Goal: Task Accomplishment & Management: Manage account settings

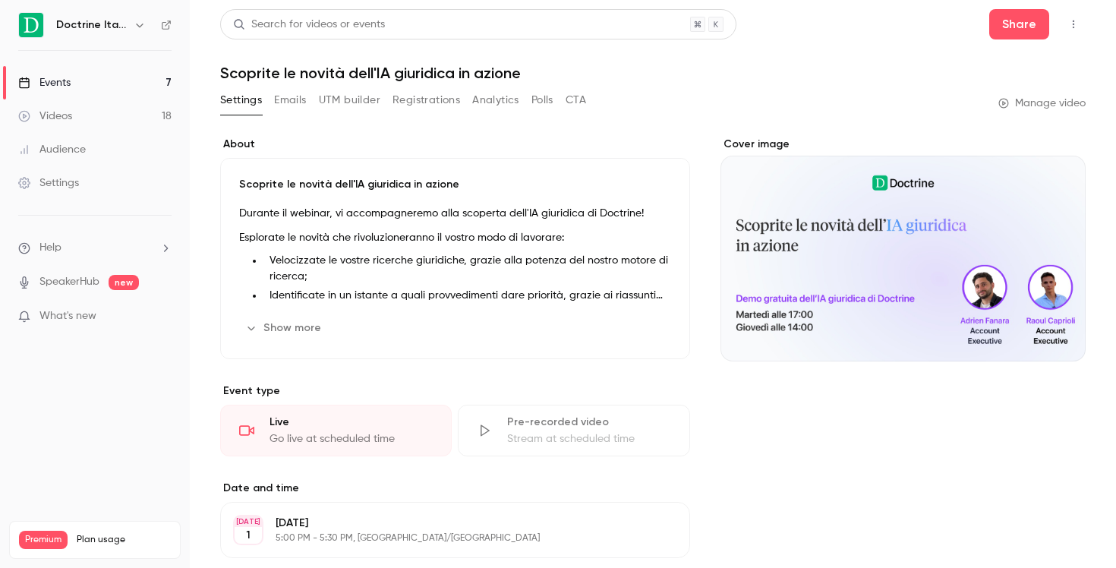
click at [109, 74] on link "Events 7" at bounding box center [95, 82] width 190 height 33
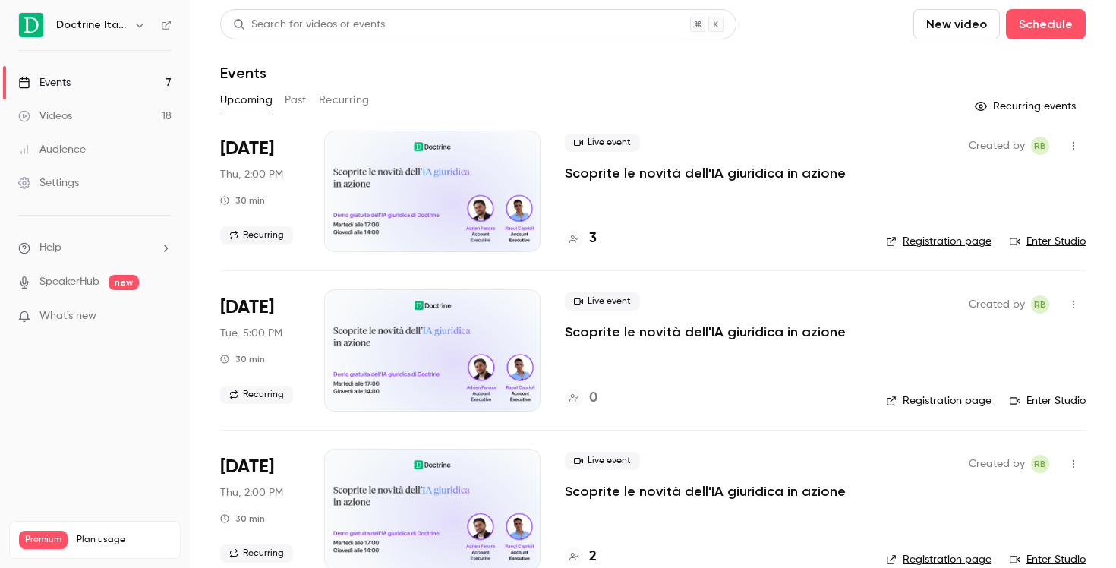
click at [128, 21] on div "Doctrine Italia" at bounding box center [102, 25] width 93 height 18
click at [134, 24] on icon "button" at bounding box center [140, 25] width 12 height 12
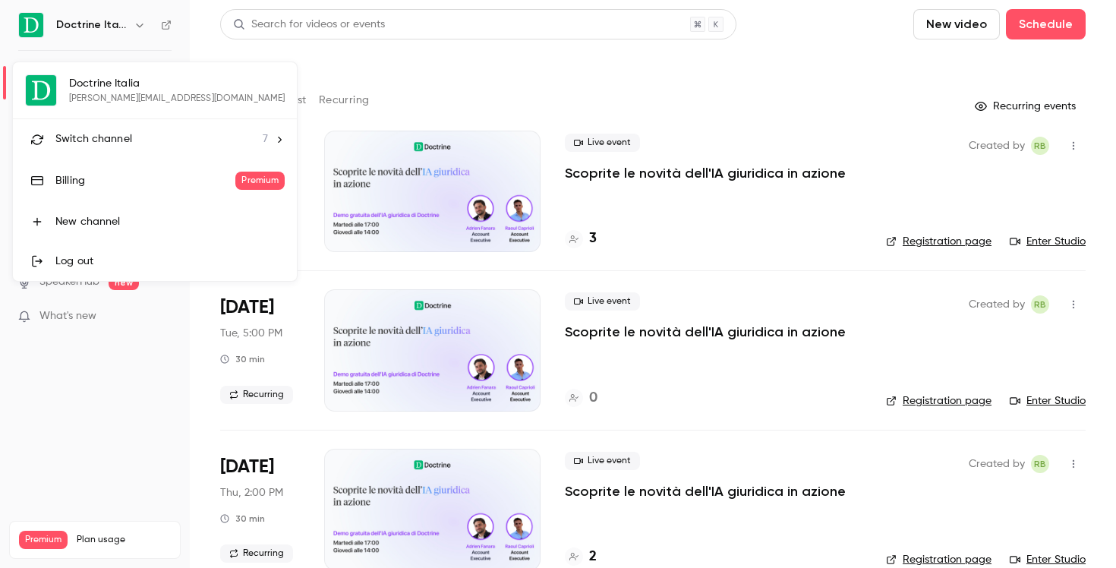
click at [172, 143] on div "Switch channel 7" at bounding box center [161, 139] width 213 height 16
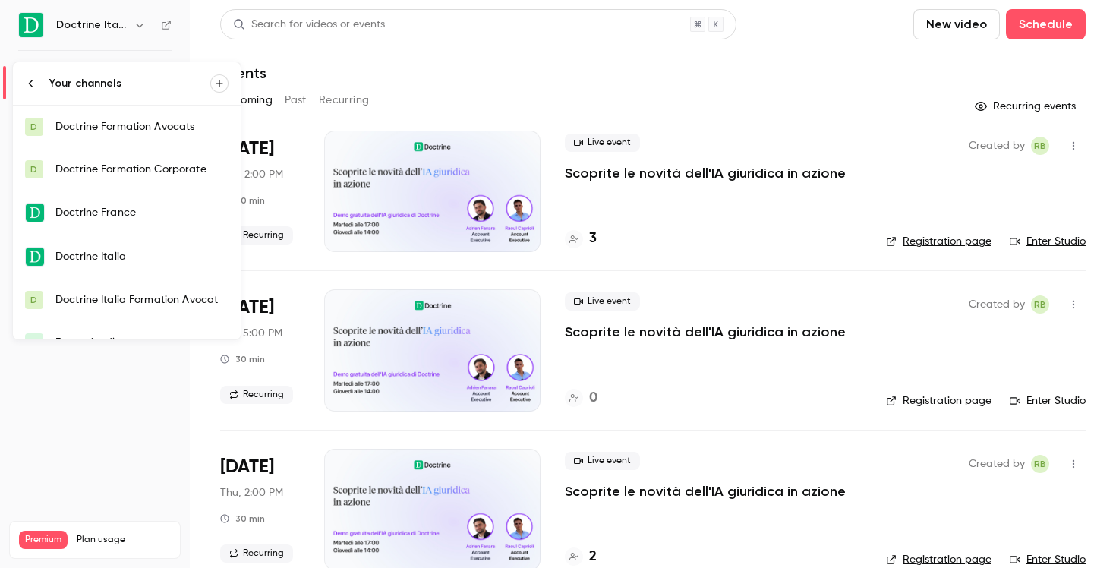
click at [159, 244] on link "Doctrine Italia" at bounding box center [127, 257] width 228 height 44
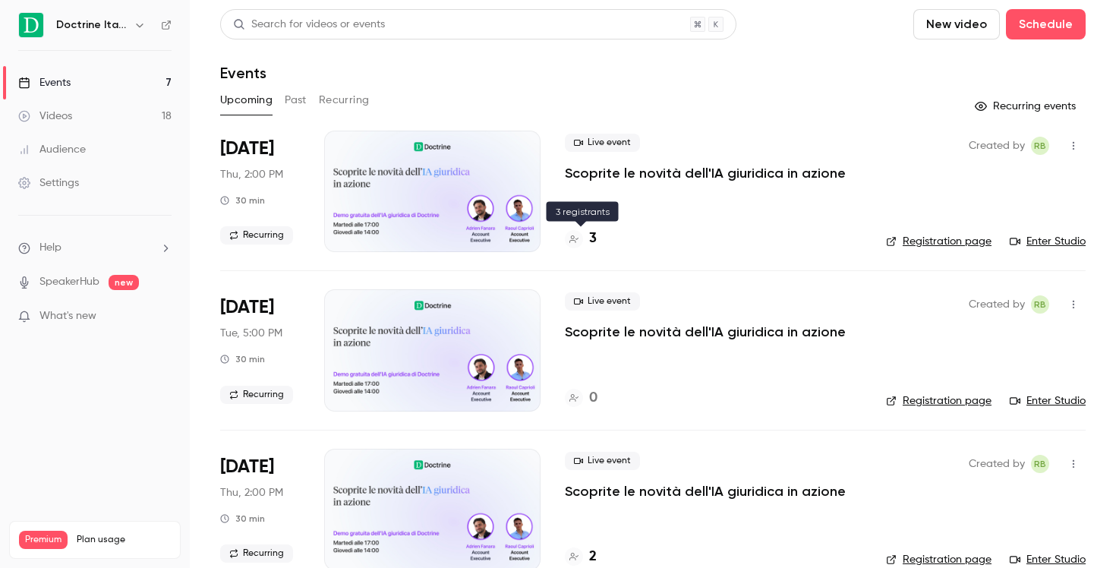
click at [588, 241] on div "3" at bounding box center [581, 239] width 32 height 21
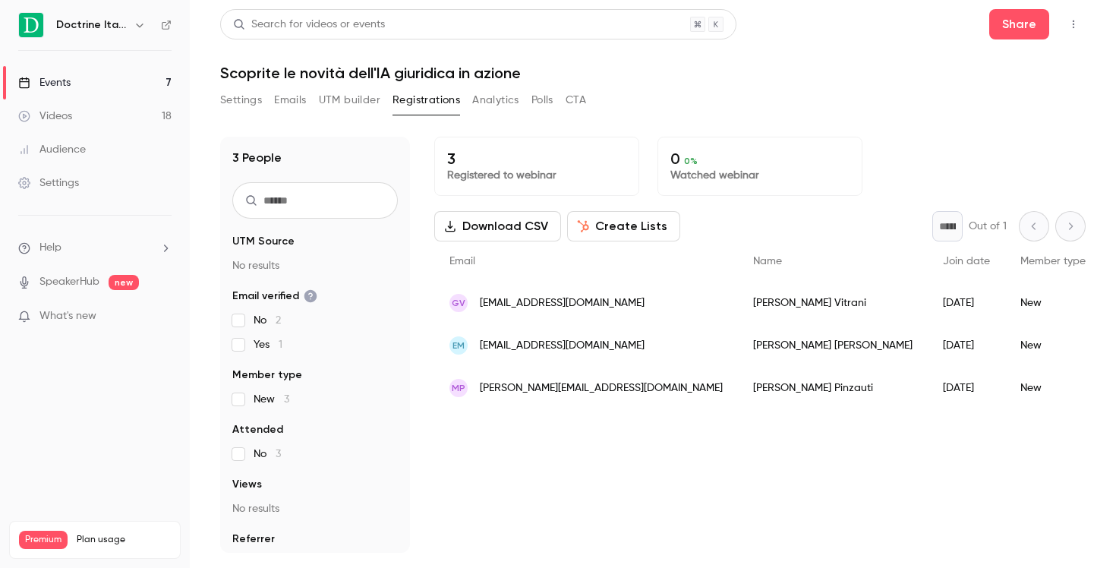
click at [577, 306] on span "giuseppevitrani74@gmail.com" at bounding box center [562, 303] width 165 height 16
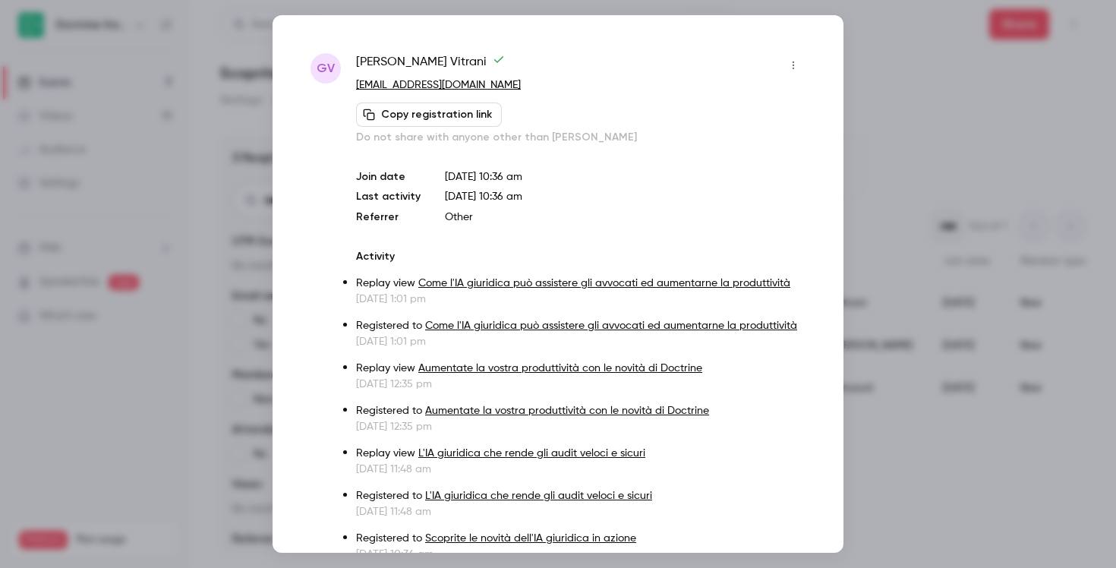
click at [875, 77] on div at bounding box center [558, 284] width 1116 height 568
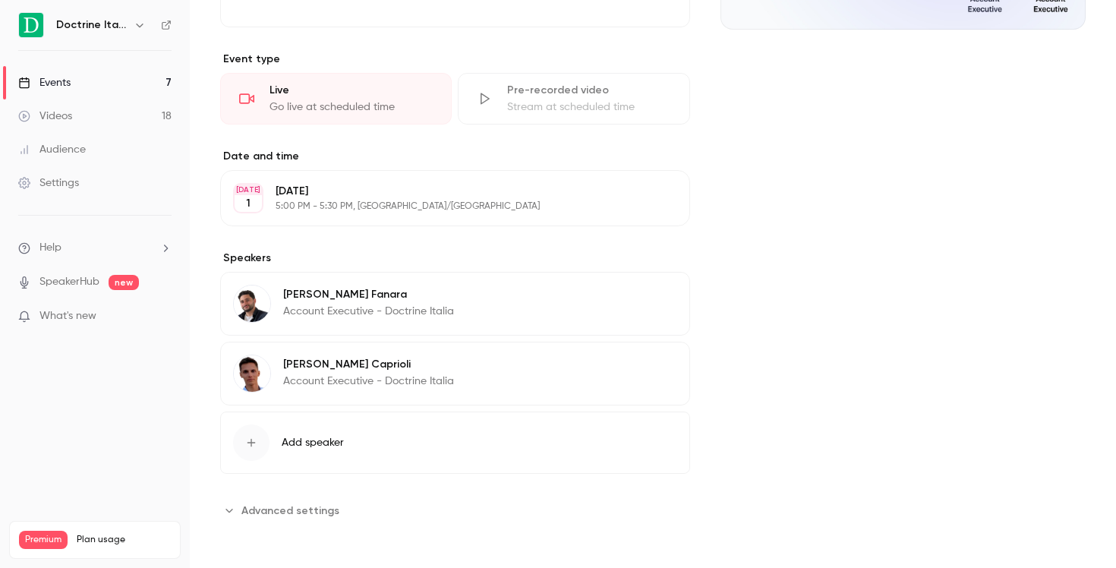
scroll to position [330, 0]
click at [379, 442] on button "Add speaker" at bounding box center [455, 444] width 470 height 62
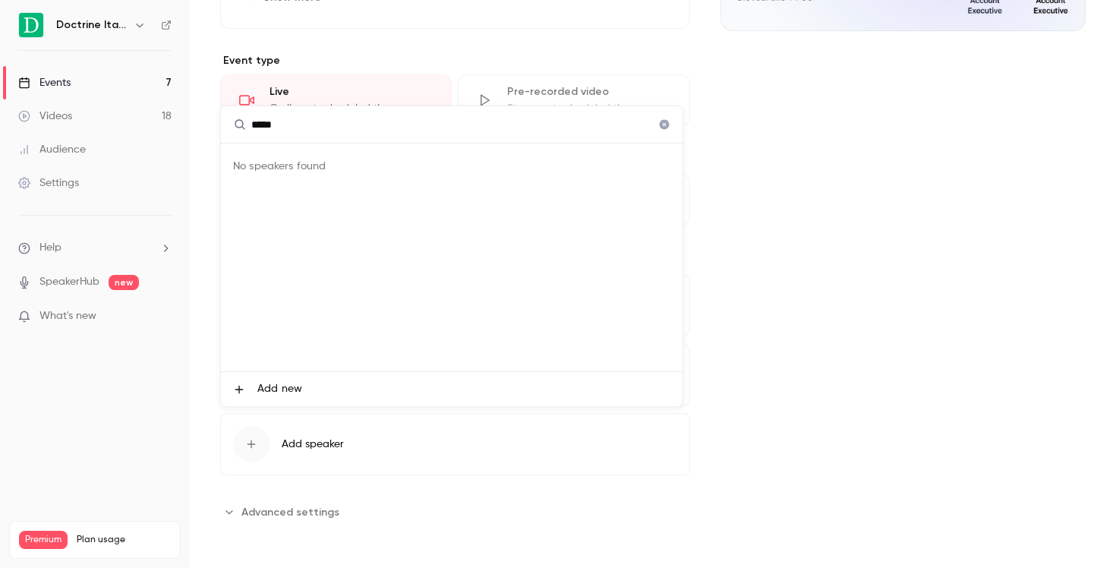
type input "*****"
click at [663, 129] on icon "Clear" at bounding box center [664, 124] width 12 height 11
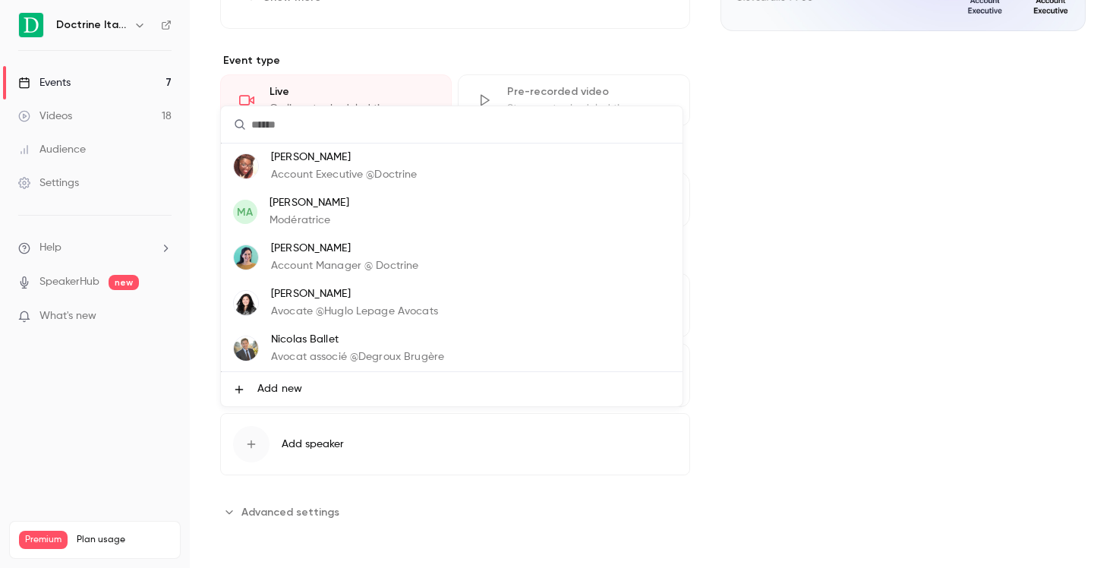
click at [787, 287] on div at bounding box center [558, 284] width 1116 height 568
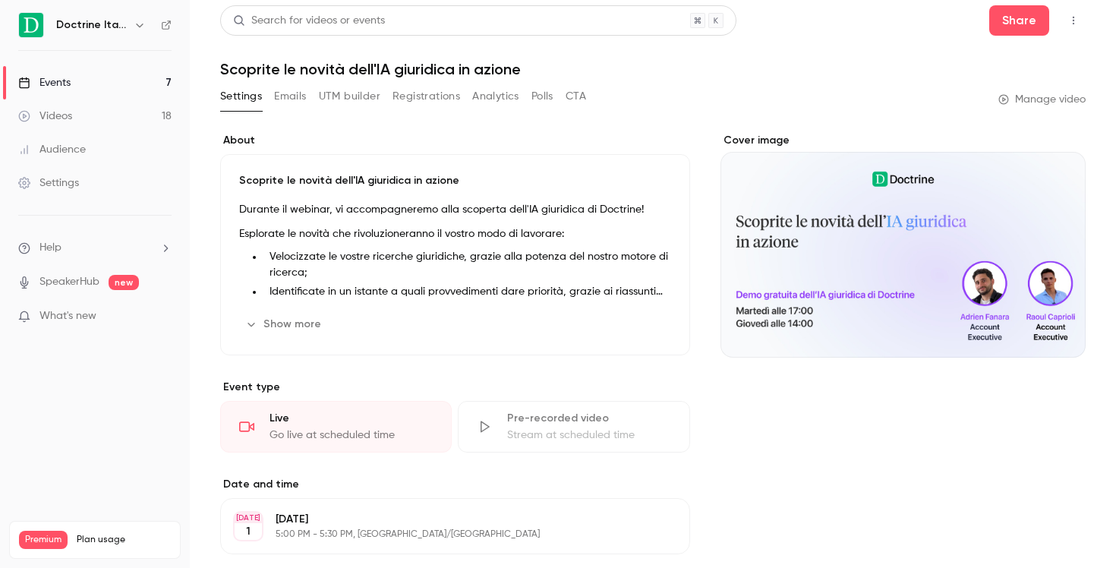
scroll to position [0, 0]
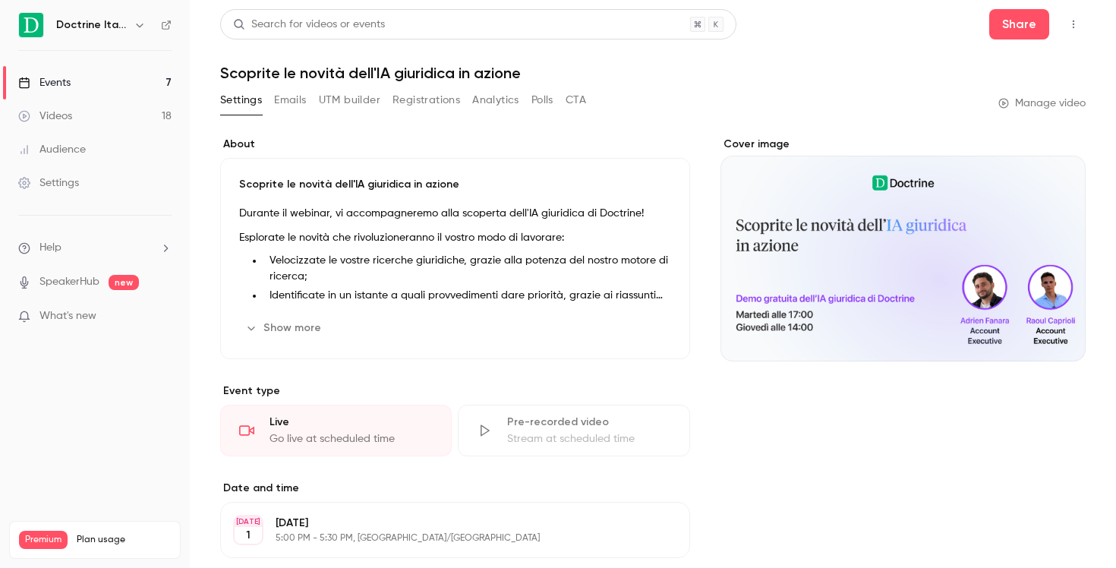
click at [137, 85] on link "Events 7" at bounding box center [95, 82] width 190 height 33
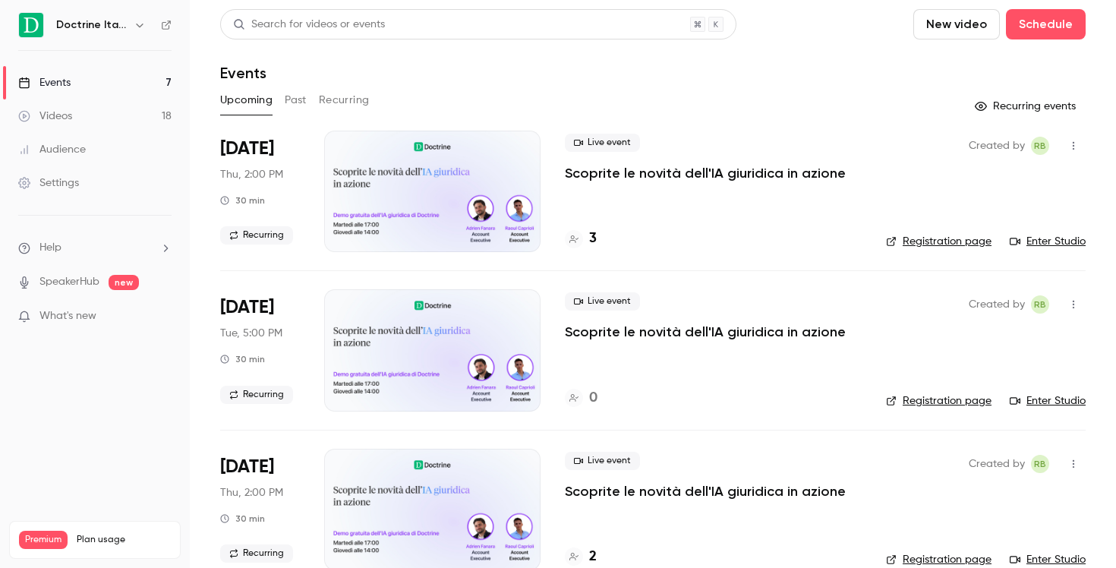
click at [1032, 243] on link "Enter Studio" at bounding box center [1048, 241] width 76 height 15
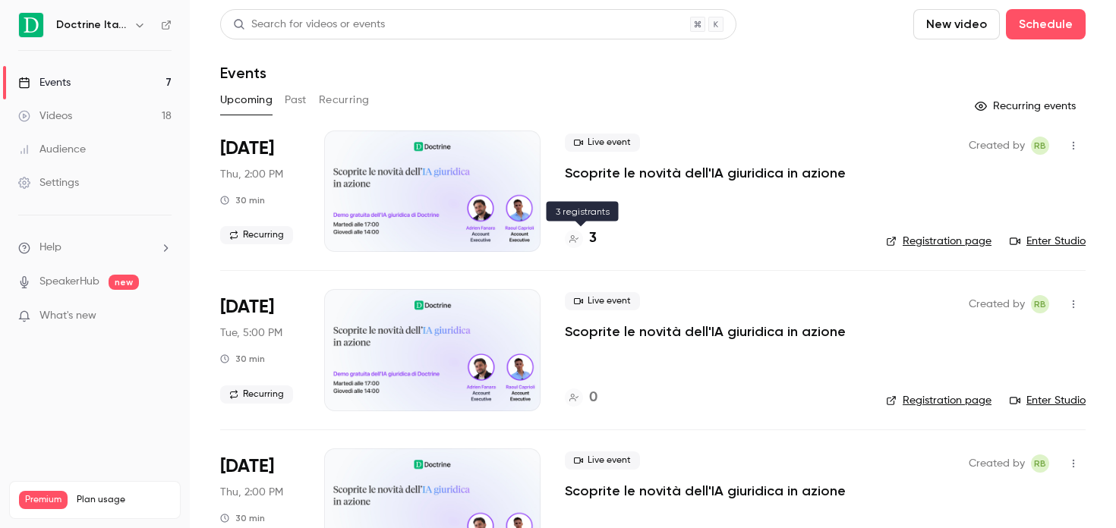
click at [579, 240] on div at bounding box center [574, 239] width 18 height 18
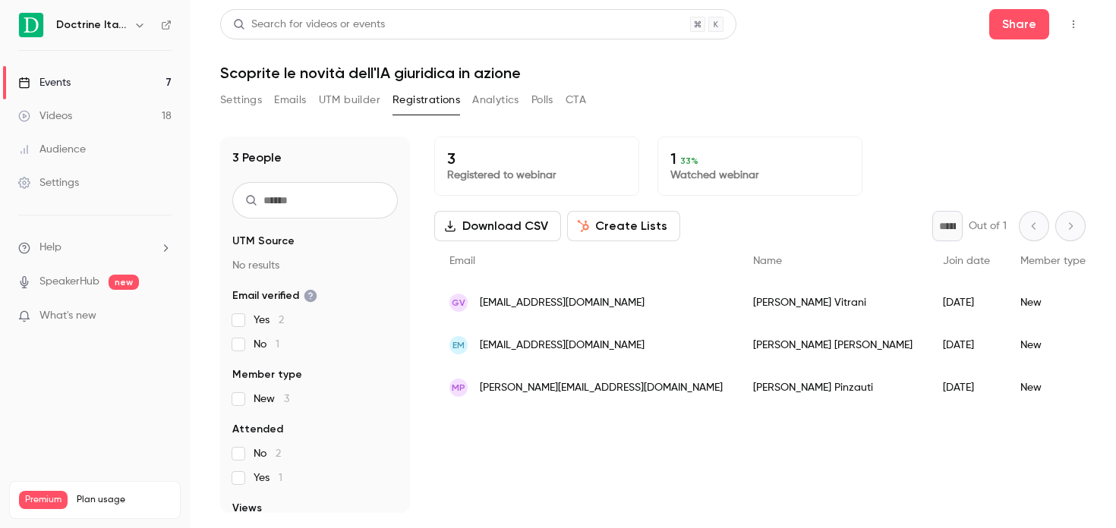
click at [607, 395] on div "MP m.pinzauti@gmail.com" at bounding box center [586, 388] width 304 height 43
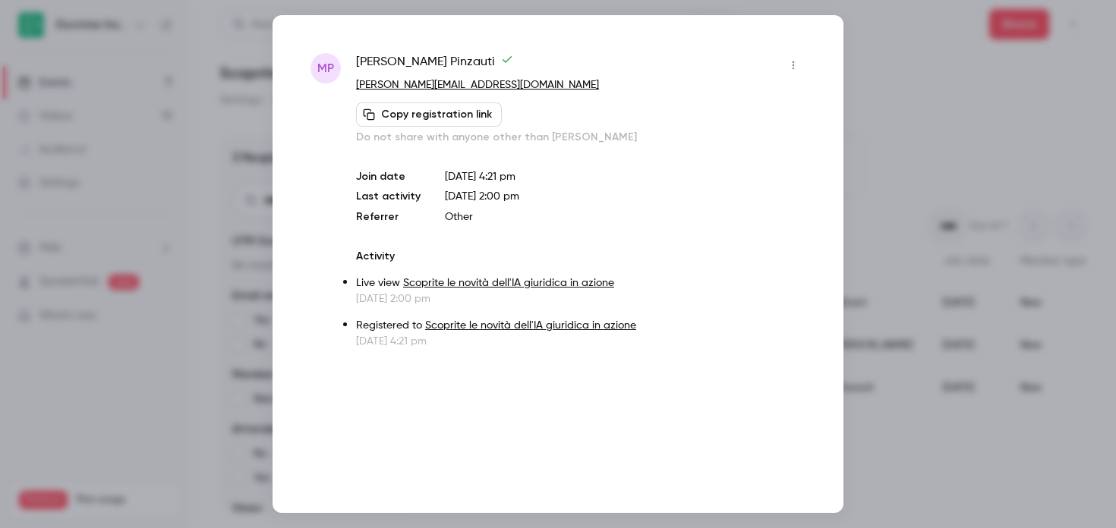
click at [869, 90] on div at bounding box center [558, 264] width 1116 height 528
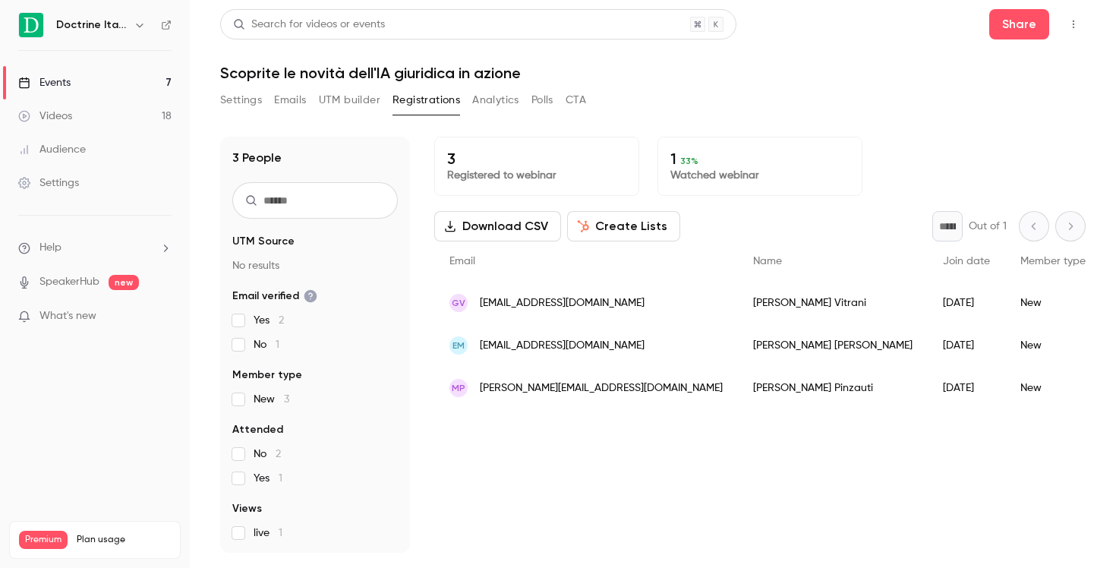
click at [550, 308] on span "giuseppevitrani74@gmail.com" at bounding box center [562, 303] width 165 height 16
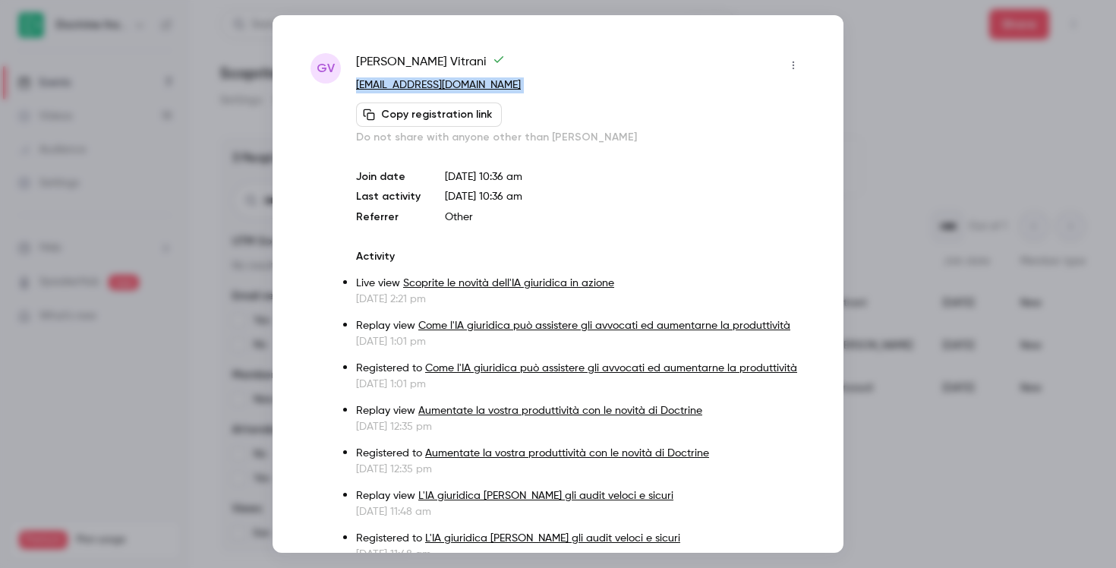
drag, startPoint x: 516, startPoint y: 93, endPoint x: 355, endPoint y: 85, distance: 161.2
click at [355, 85] on div "GV Giuseppe Vitrani giuseppevitrani74@gmail.com Copy registration link Do not s…" at bounding box center [558, 328] width 495 height 551
copy div "giuseppevitrani74@gmail.com Copy registration link"
click at [973, 89] on div at bounding box center [558, 284] width 1116 height 568
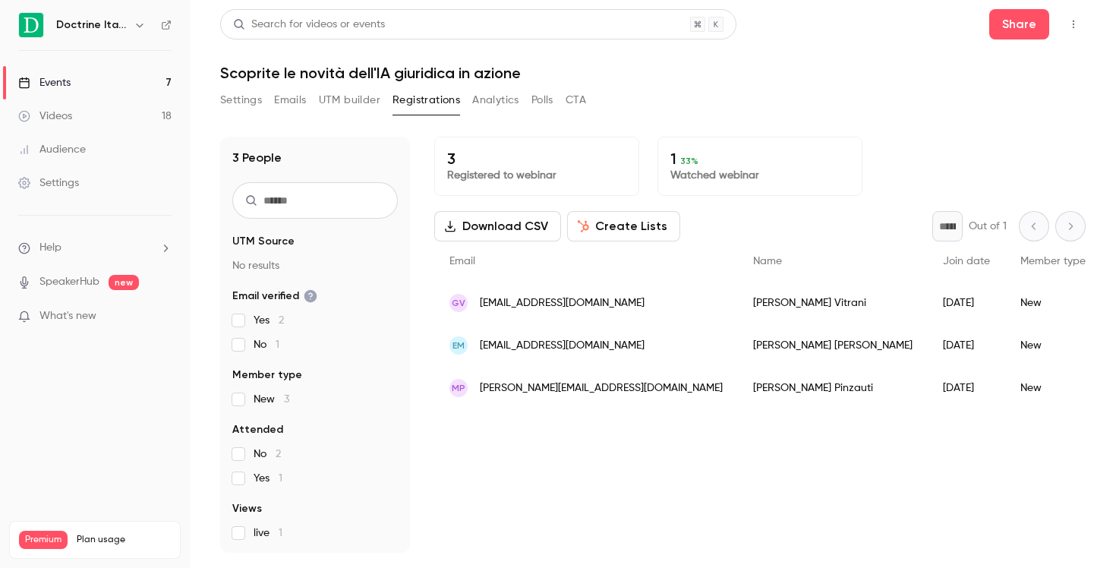
click at [610, 311] on span "giuseppevitrani74@gmail.com" at bounding box center [562, 303] width 165 height 16
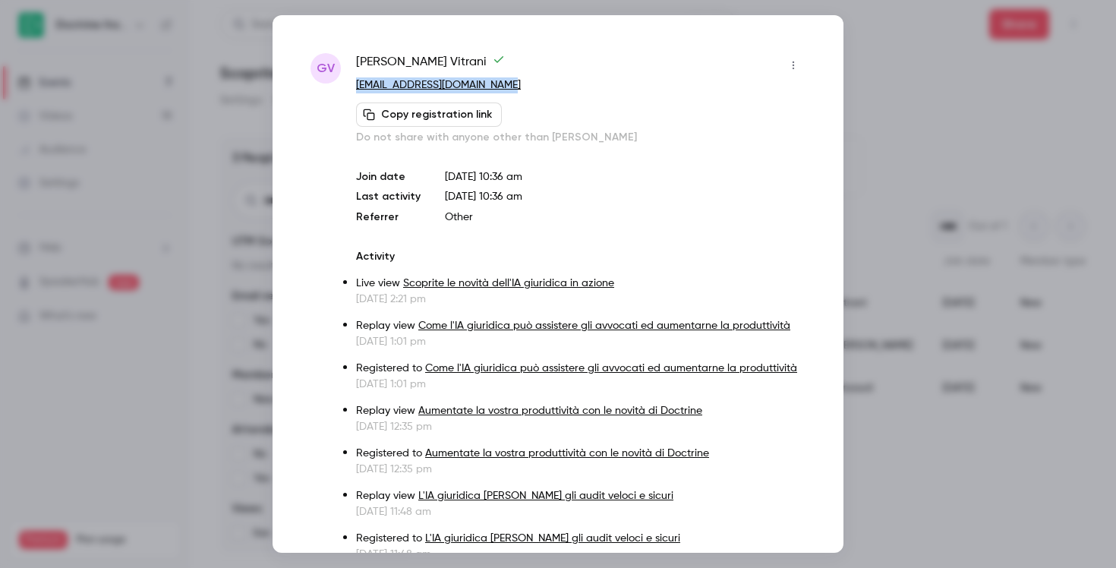
drag, startPoint x: 525, startPoint y: 93, endPoint x: 355, endPoint y: 81, distance: 170.5
click at [355, 81] on div "GV Giuseppe Vitrani giuseppevitrani74@gmail.com Copy registration link Do not s…" at bounding box center [558, 328] width 495 height 551
copy link "giuseppevitrani74@gmail.com"
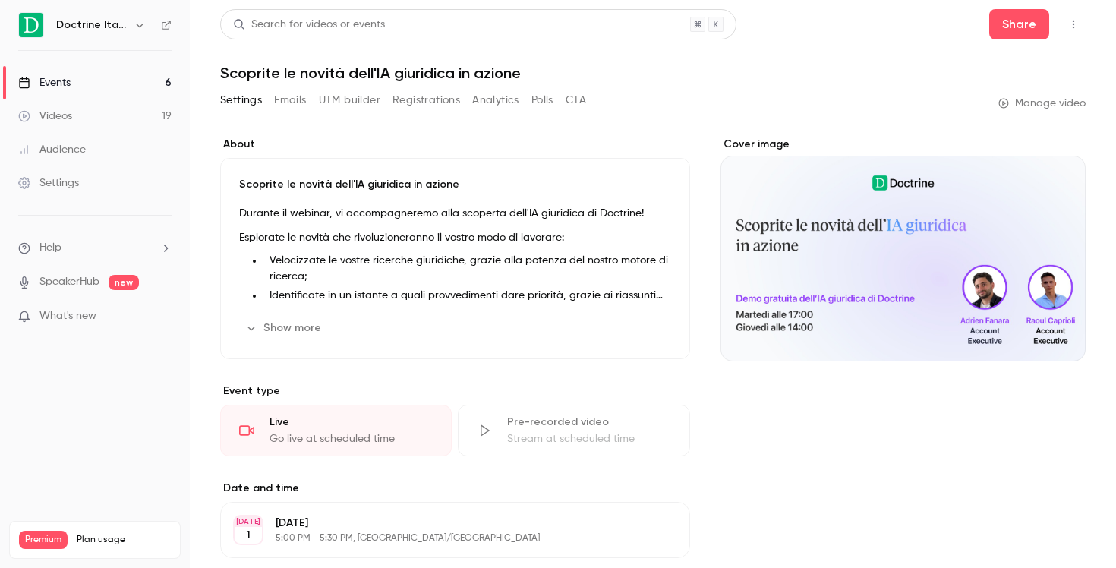
click at [134, 28] on icon "button" at bounding box center [140, 25] width 12 height 12
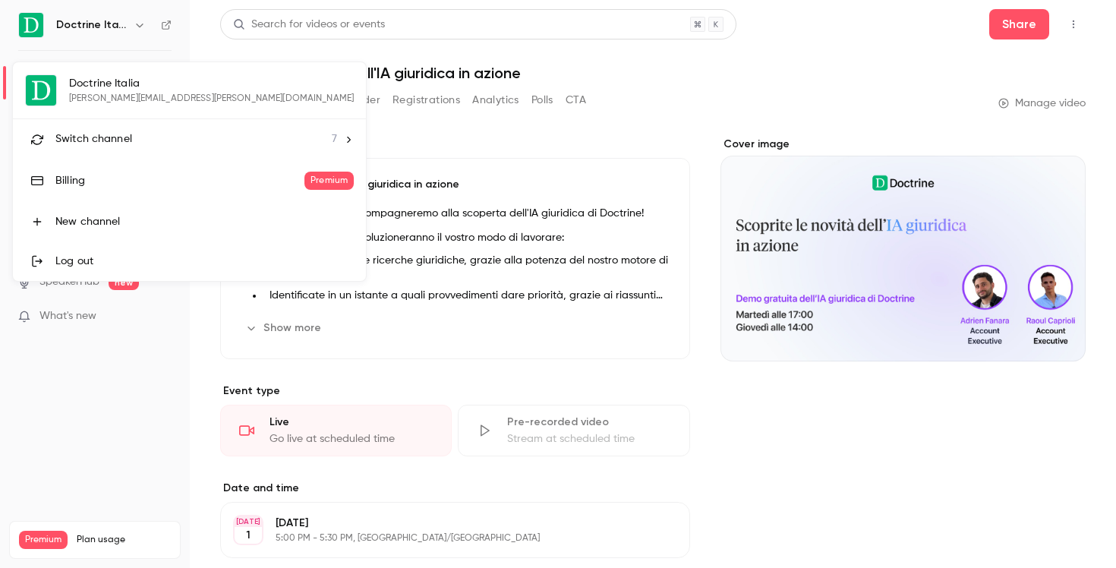
click at [131, 140] on div "Switch channel 7" at bounding box center [196, 139] width 282 height 16
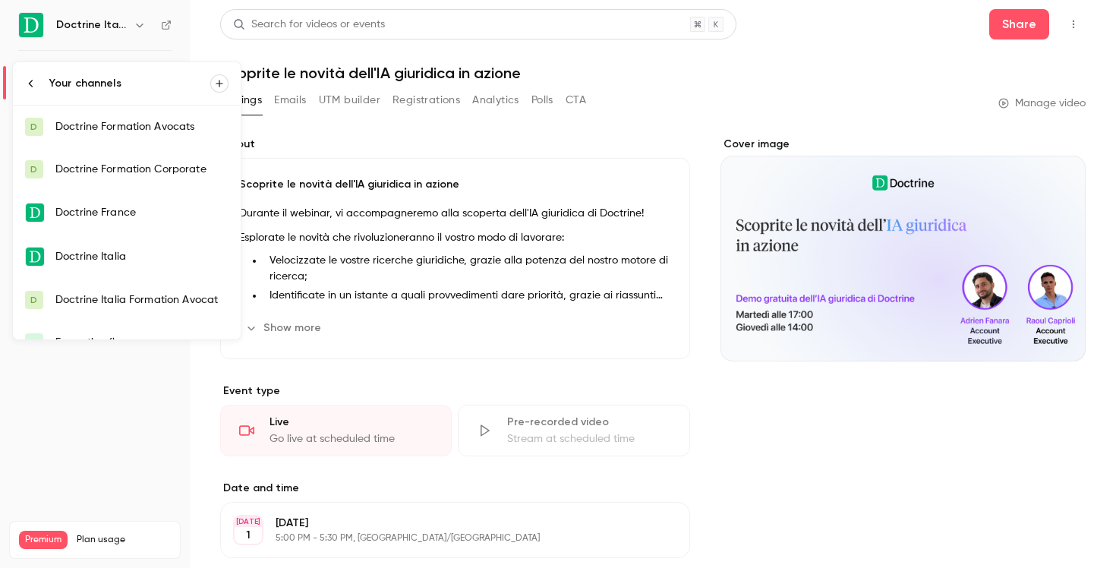
click at [158, 248] on link "Doctrine Italia" at bounding box center [127, 257] width 228 height 44
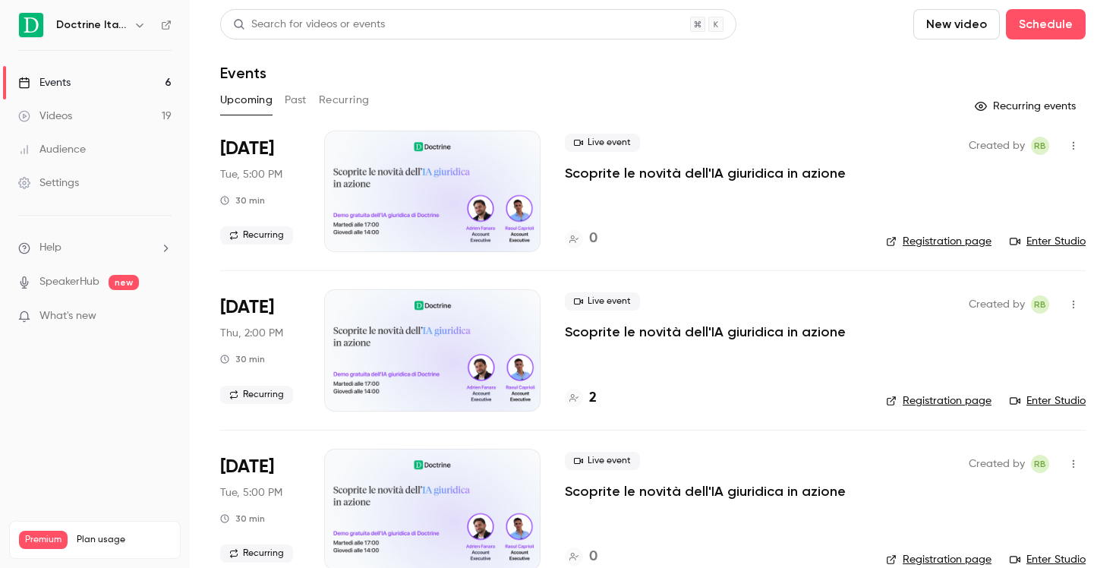
click at [141, 24] on icon "button" at bounding box center [140, 25] width 12 height 12
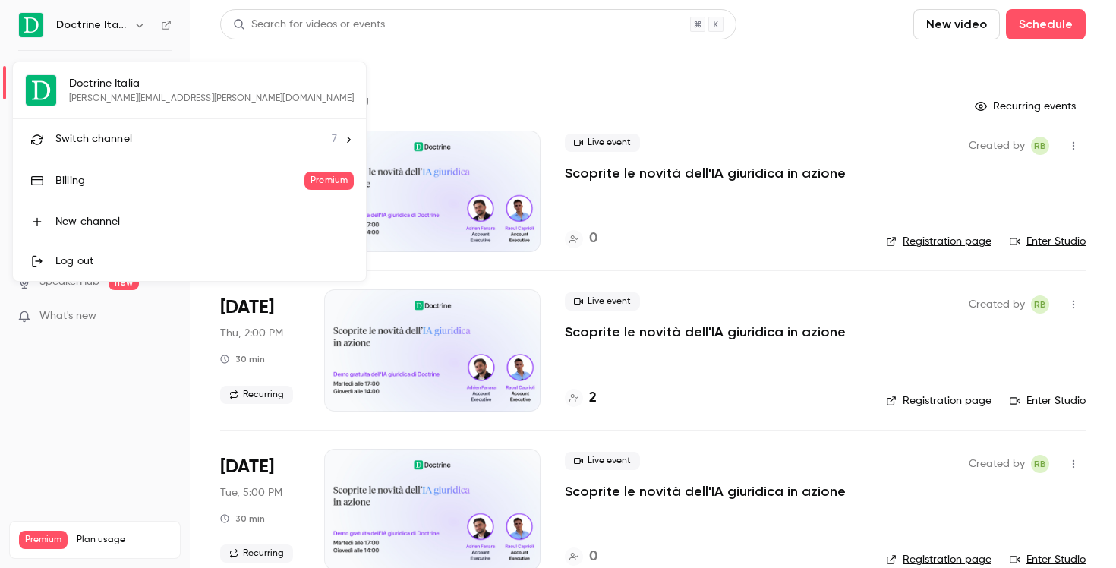
click at [496, 104] on div at bounding box center [558, 284] width 1116 height 568
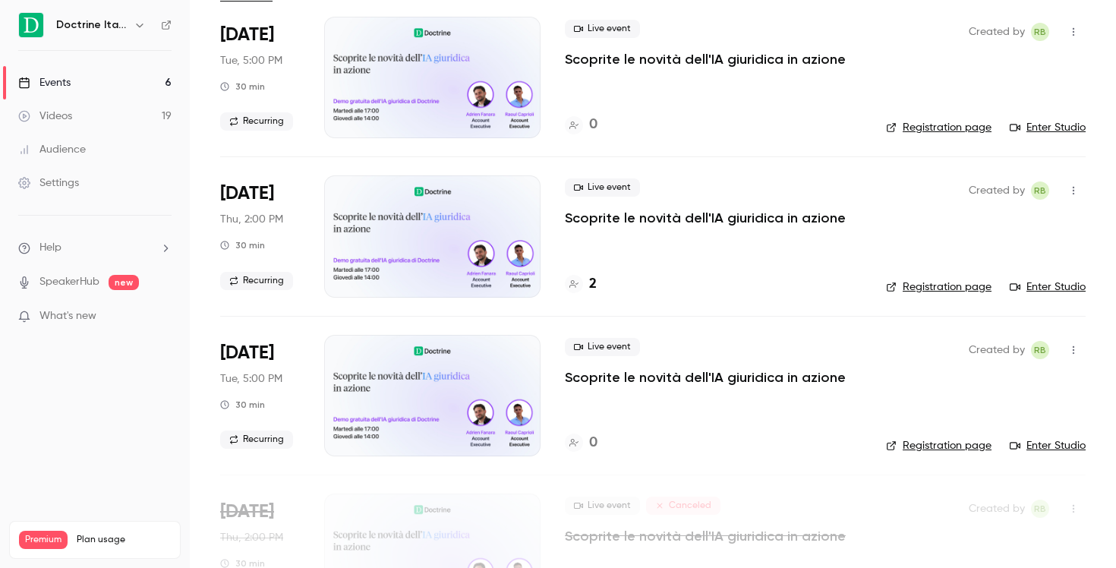
scroll to position [2, 0]
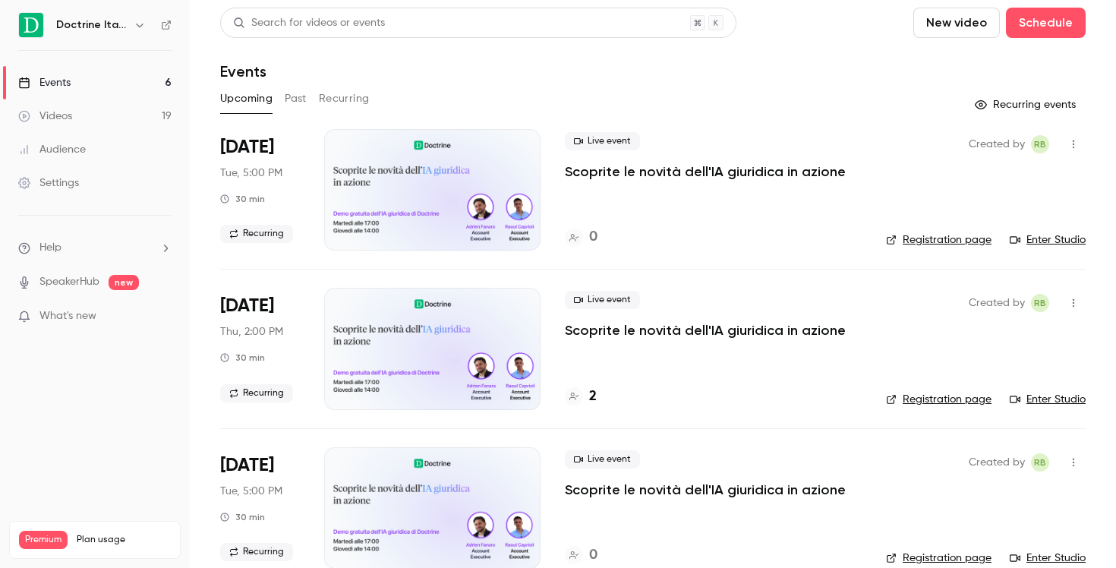
click at [137, 24] on icon "button" at bounding box center [140, 25] width 12 height 12
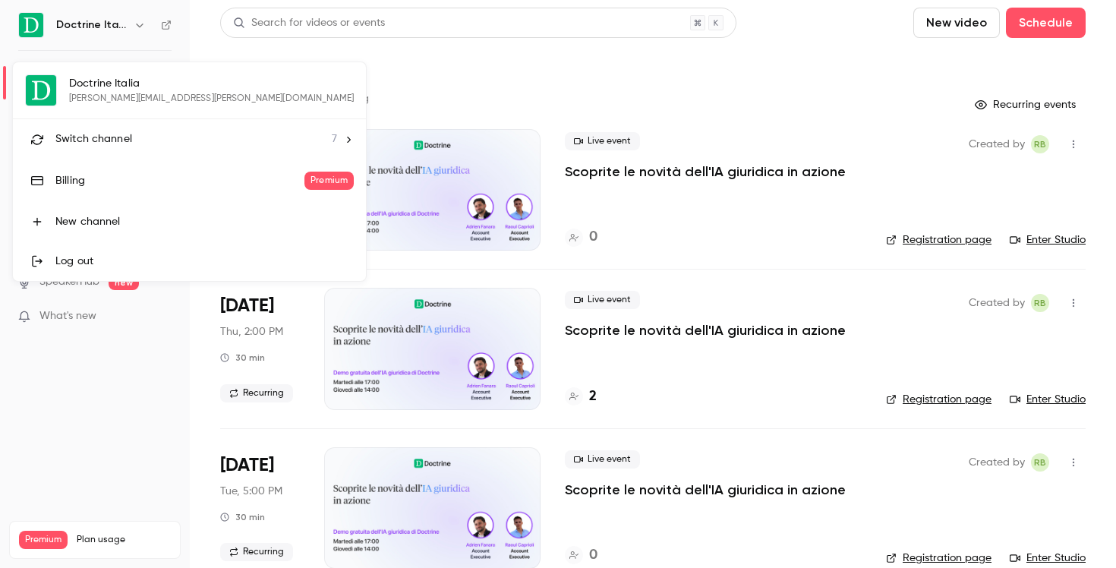
click at [134, 134] on div "Switch channel 7" at bounding box center [196, 139] width 282 height 16
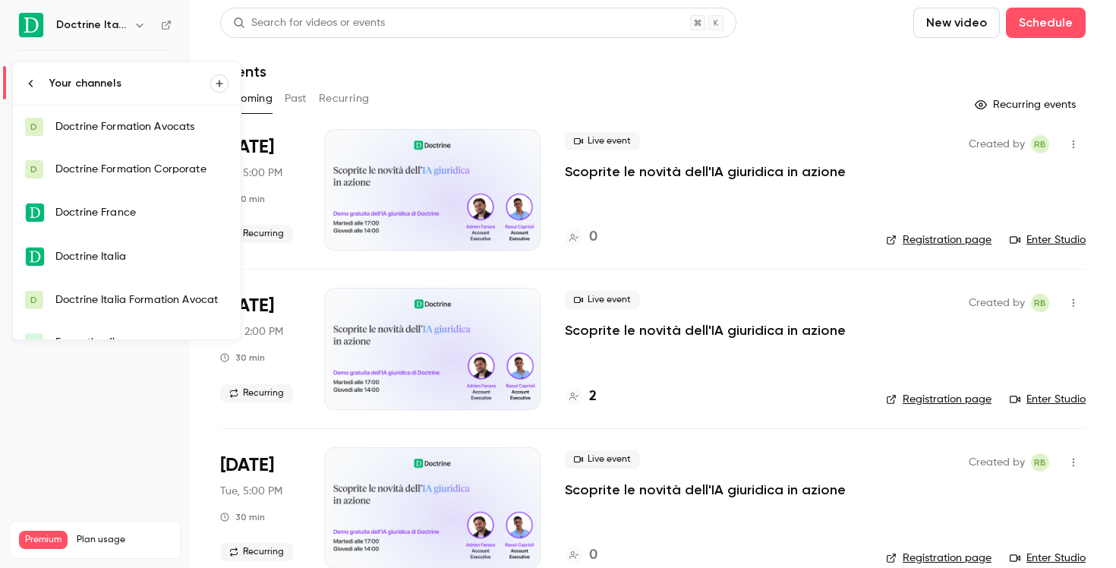
click at [153, 295] on div "Doctrine Italia Formation Avocat" at bounding box center [141, 299] width 173 height 15
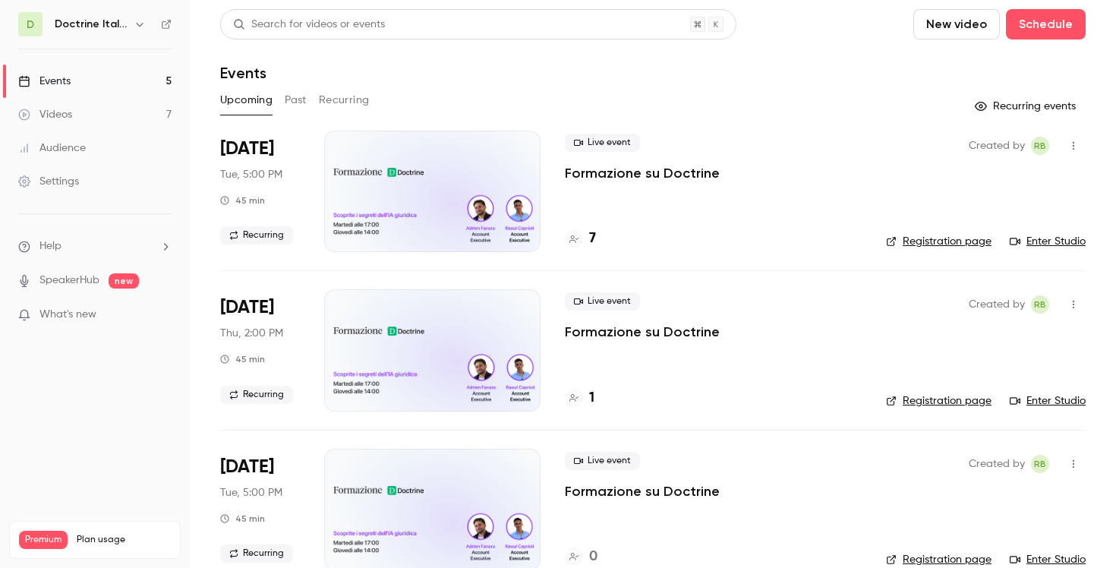
scroll to position [347, 0]
